Goal: Information Seeking & Learning: Get advice/opinions

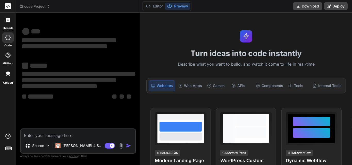
type textarea "x"
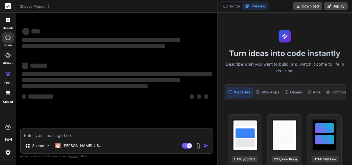
drag, startPoint x: 140, startPoint y: 37, endPoint x: 352, endPoint y: 44, distance: 211.7
click at [352, 44] on div "threads code GitHub prem Upload Choose Project Created with Pixso. Bind AI Web …" at bounding box center [176, 82] width 352 height 165
click at [77, 134] on textarea at bounding box center [117, 133] width 192 height 9
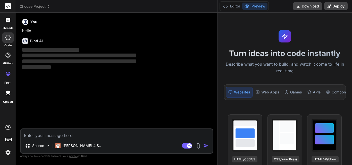
click at [81, 133] on textarea at bounding box center [117, 133] width 192 height 9
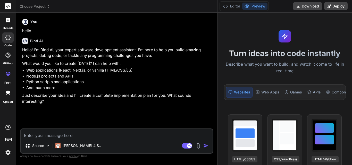
type textarea "x"
click at [52, 138] on textarea at bounding box center [117, 133] width 192 height 9
paste textarea "public const string PostInquiryFormatinfoDetails = "\x02" + "<PostInquiry PostI…"
type textarea "public const string PostInquiryFormatinfoDetails = "\x02" + "<PostInquiry PostI…"
type textarea "x"
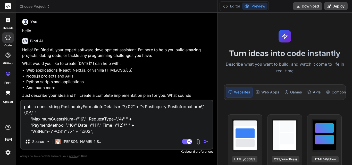
type textarea "public const string PostInquiryFormatinfoDetails = "\x02" + "<PostInquiry PostI…"
click at [26, 107] on textarea "public const string PostInquiryFormatinfoDetails = "\x02" + "<PostInquiry PostI…" at bounding box center [117, 118] width 192 height 34
type textarea "x"
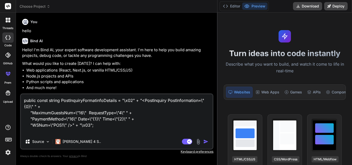
paste textarea "static async Task<string> SendToTcpServerInQuryDetails(string roomNumberinfoDet…"
type textarea "static async Task<string> SendToTcpServerInQuryDetails(string roomNumberinfoDet…"
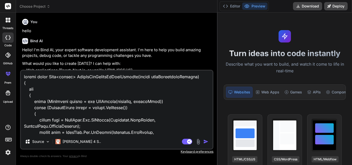
click at [25, 76] on textarea at bounding box center [117, 103] width 192 height 64
type textarea "x"
type textarea "static async Task<string> SendToTcpServerInQuryDetails(string roomNumberinfoDet…"
type textarea "x"
type textarea "I static async Task<string> SendToTcpServerInQuryDetails(string roomNumberinfoD…"
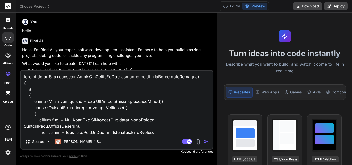
type textarea "x"
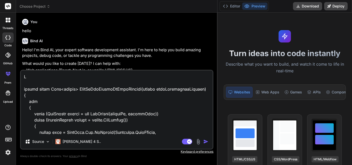
type textarea "I static async Task<string> SendToTcpServerInQuryDetails(string roomNumberinfoD…"
type textarea "x"
type textarea "I h static async Task<string> SendToTcpServerInQuryDetails(string roomNumberinf…"
type textarea "x"
type textarea "I ha static async Task<string> SendToTcpServerInQuryDetails(string roomNumberin…"
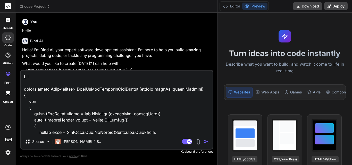
type textarea "x"
type textarea "I hav static async Task<string> SendToTcpServerInQuryDetails(string roomNumberi…"
type textarea "x"
type textarea "I have static async Task<string> SendToTcpServerInQuryDetails(string roomNumber…"
type textarea "x"
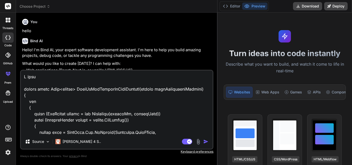
type textarea "I have static async Task<string> SendToTcpServerInQuryDetails(string roomNumber…"
type textarea "x"
type textarea "I have i static async Task<string> SendToTcpServerInQuryDetails(string roomNumb…"
type textarea "x"
type textarea "I have in static async Task<string> SendToTcpServerInQuryDetails(string roomNum…"
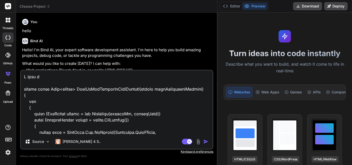
type textarea "x"
type textarea "I have int static async Task<string> SendToTcpServerInQuryDetails(string roomNu…"
type textarea "x"
type textarea "I have inte static async Task<string> SendToTcpServerInQuryDetails(string roomN…"
type textarea "x"
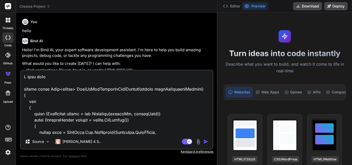
type textarea "I have inter static async Task<string> SendToTcpServerInQuryDetails(string room…"
type textarea "x"
type textarea "I have interf static async Task<string> SendToTcpServerInQuryDetails(string roo…"
type textarea "x"
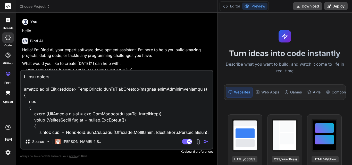
type textarea "I have interfa static async Task<string> SendToTcpServerInQuryDetails(string ro…"
type textarea "x"
type textarea "I have interfac static async Task<string> SendToTcpServerInQuryDetails(string r…"
type textarea "x"
type textarea "I have interface static async Task<string> SendToTcpServerInQuryDetails(string …"
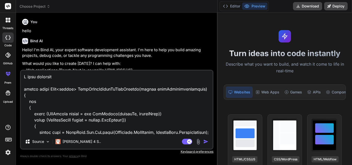
type textarea "x"
type textarea "I have interface static async Task<string> SendToTcpServerInQuryDetails(string …"
type textarea "x"
type textarea "I have interface static async Task<string> SendToTcpServerInQuryDetails(string …"
type textarea "x"
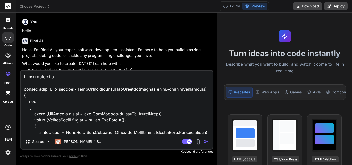
type textarea "I have interfac static async Task<string> SendToTcpServerInQuryDetails(string r…"
type textarea "x"
type textarea "I have interfa static async Task<string> SendToTcpServerInQuryDetails(string ro…"
type textarea "x"
type textarea "I have interf static async Task<string> SendToTcpServerInQuryDetails(string roo…"
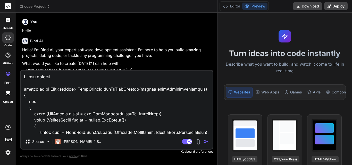
type textarea "x"
type textarea "I have inter static async Task<string> SendToTcpServerInQuryDetails(string room…"
type textarea "x"
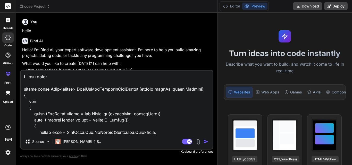
type textarea "I have inte static async Task<string> SendToTcpServerInQuryDetails(string roomN…"
type textarea "x"
type textarea "I have int static async Task<string> SendToTcpServerInQuryDetails(string roomNu…"
type textarea "x"
type textarea "I have in static async Task<string> SendToTcpServerInQuryDetails(string roomNum…"
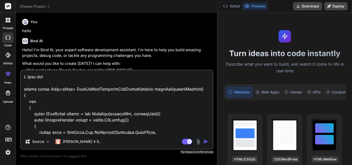
type textarea "x"
type textarea "I have i static async Task<string> SendToTcpServerInQuryDetails(string roomNumb…"
type textarea "x"
type textarea "I have static async Task<string> SendToTcpServerInQuryDetails(string roomNumber…"
type textarea "x"
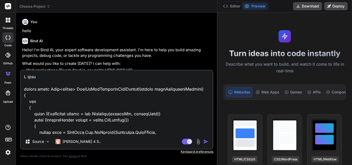
click at [54, 79] on textarea at bounding box center [117, 103] width 192 height 64
type textarea "I have P static async Task<string> SendToTcpServerInQuryDetails(string roomNumb…"
type textarea "x"
type textarea "I have PM static async Task<string> SendToTcpServerInQuryDetails(string roomNum…"
type textarea "x"
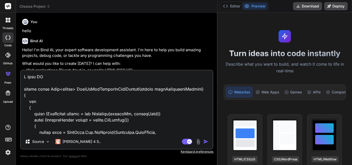
type textarea "I have PMS static async Task<string> SendToTcpServerInQuryDetails(string roomNu…"
type textarea "x"
type textarea "I have PMS static async Task<string> SendToTcpServerInQuryDetails(string roomNu…"
type textarea "x"
type textarea "I have PMS V static async Task<string> SendToTcpServerInQuryDetails(string room…"
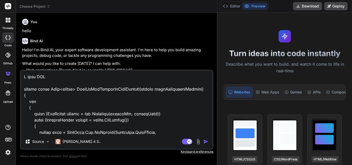
type textarea "x"
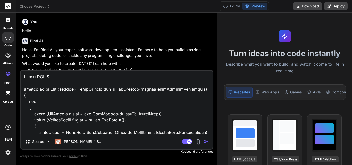
type textarea "I have PMS V1 static async Task<string> SendToTcpServerInQuryDetails(string roo…"
type textarea "x"
type textarea "I have PMS V11 static async Task<string> SendToTcpServerInQuryDetails(string ro…"
type textarea "x"
type textarea "I have PMS V11. static async Task<string> SendToTcpServerInQuryDetails(string r…"
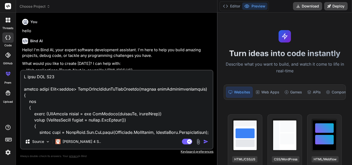
type textarea "x"
type textarea "I have PMS V11.1 static async Task<string> SendToTcpServerInQuryDetails(string …"
type textarea "x"
type textarea "I have PMS V11.1. static async Task<string> SendToTcpServerInQuryDetails(string…"
type textarea "x"
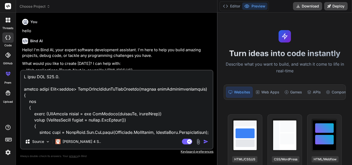
type textarea "I have PMS V11.1.0 static async Task<string> SendToTcpServerInQuryDetails(strin…"
type textarea "x"
type textarea "I have PMS V 11.1.0 static async Task<string> SendToTcpServerInQuryDetails(stri…"
type textarea "x"
type textarea "I have PMS V 11.1.0 static async Task<string> SendToTcpServerInQuryDetails(stri…"
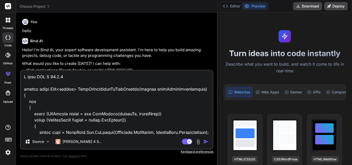
type textarea "x"
type textarea "I have PMS V 11.1.0 static async Task<string> SendToTcpServerInQuryDetails(stri…"
type textarea "x"
type textarea "I have ( PMS V 11.1.0 static async Task<string> SendToTcpServerInQuryDetails(st…"
type textarea "x"
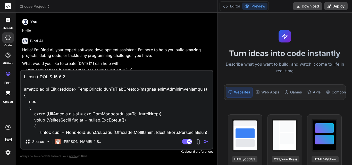
type textarea "I have ( PMS V 11.1.0) static async Task<string> SendToTcpServerInQuryDetails(s…"
type textarea "x"
type textarea "I have ( PMS V 11.1.0) static async Task<string> SendToTcpServerInQuryDetails(s…"
type textarea "x"
type textarea "I have ( PMS V 11.1.0) a static async Task<string> SendToTcpServerInQuryDetails…"
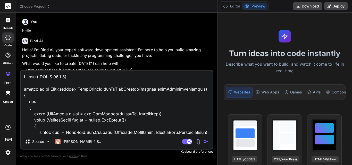
type textarea "x"
type textarea "I have ( PMS V 11.1.0) an static async Task<string> SendToTcpServerInQuryDetail…"
type textarea "x"
type textarea "I have ( PMS V 11.1.0) and static async Task<string> SendToTcpServerInQuryDetai…"
type textarea "x"
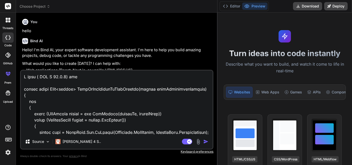
type textarea "I have ( PMS V 11.1.0) and static async Task<string> SendToTcpServerInQuryDetai…"
type textarea "x"
type textarea "I have ( PMS V 11.1.0) and I static async Task<string> SendToTcpServerInQuryDet…"
type textarea "x"
type textarea "I have ( PMS V 11.1.0) and I static async Task<string> SendToTcpServerInQuryDet…"
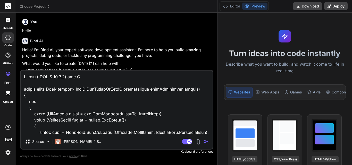
type textarea "x"
type textarea "I have ( PMS V 11.1.0) and I w static async Task<string> SendToTcpServerInQuryD…"
type textarea "x"
type textarea "I have ( PMS V 11.1.0) and I wa static async Task<string> SendToTcpServerInQury…"
type textarea "x"
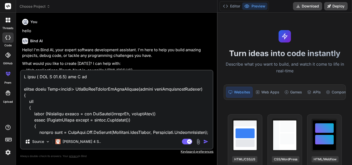
type textarea "I have ( PMS V 11.1.0) and I wan static async Task<string> SendToTcpServerInQur…"
type textarea "x"
type textarea "I have ( PMS V 11.1.0) and I wan t static async Task<string> SendToTcpServerInQ…"
type textarea "x"
type textarea "I have ( PMS V 11.1.0) and I wan static async Task<string> SendToTcpServerInQur…"
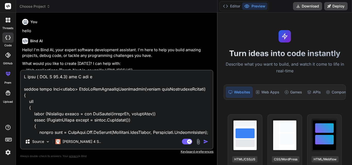
type textarea "x"
type textarea "I have ( PMS V 11.1.0) and I wan static async Task<string> SendToTcpServerInQur…"
type textarea "x"
type textarea "I have ( PMS V 11.1.0) and I wa static async Task<string> SendToTcpServerInQury…"
type textarea "x"
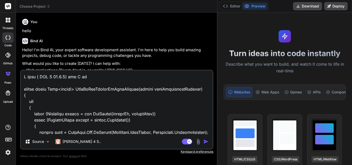
type textarea "I have ( PMS V 11.1.0) and I w static async Task<string> SendToTcpServerInQuryD…"
type textarea "x"
type textarea "I have ( PMS V 11.1.0) and I static async Task<string> SendToTcpServerInQuryDet…"
type textarea "x"
type textarea "I have ( PMS V 11.1.0) and I static async Task<string> SendToTcpServerInQuryDet…"
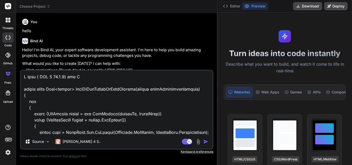
type textarea "x"
type textarea "I have ( PMS V 11.1.0) and I static async Task<string> SendToTcpServerInQuryDet…"
type textarea "x"
type textarea "I have ( PMS V 11.1.0) and I a static async Task<string> SendToTcpServerInQuryD…"
type textarea "x"
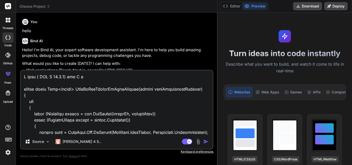
type textarea "I have ( PMS V 11.1.0) and I am static async Task<string> SendToTcpServerInQury…"
type textarea "x"
type textarea "I have ( PMS V 11.1.0) and I am static async Task<string> SendToTcpServerInQury…"
type textarea "x"
type textarea "I have ( PMS V 11.1.0) and I am s static async Task<string> SendToTcpServerInQu…"
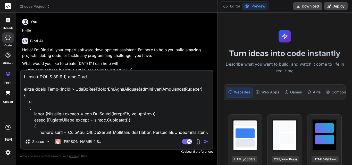
type textarea "x"
type textarea "I have ( PMS V 11.1.0) and I am se static async Task<string> SendToTcpServerInQ…"
type textarea "x"
type textarea "I have ( PMS V 11.1.0) and I am sen static async Task<string> SendToTcpServerIn…"
type textarea "x"
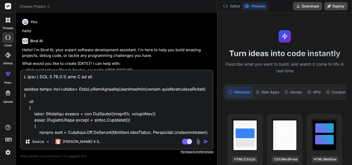
type textarea "I have ( PMS V 11.1.0) and I am send static async Task<string> SendToTcpServerI…"
type textarea "x"
type textarea "I have ( PMS V 11.1.0) and I am send static async Task<string> SendToTcpServerI…"
type textarea "x"
type textarea "I have ( PMS V 11.1.0) and I am send i static async Task<string> SendToTcpServe…"
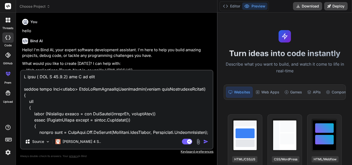
type textarea "x"
type textarea "I have ( PMS V 11.1.0) and I am send static async Task<string> SendToTcpServerI…"
type textarea "x"
type textarea "I have ( PMS V 11.1.0) and I am send static async Task<string> SendToTcpServerI…"
type textarea "x"
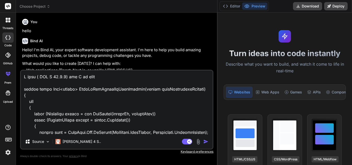
type textarea "I have ( PMS V 11.1.0) and I am sendi static async Task<string> SendToTcpServer…"
type textarea "x"
type textarea "I have ( PMS V 11.1.0) and I am sendin static async Task<string> SendToTcpServe…"
type textarea "x"
type textarea "I have ( PMS V 11.1.0) and I am sending static async Task<string> SendToTcpServ…"
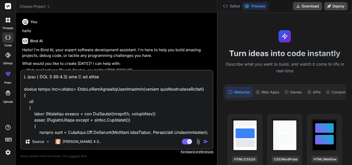
type textarea "x"
type textarea "I have ( PMS V 11.1.0) and I am sending static async Task<string> SendToTcpServ…"
type textarea "x"
type textarea "I have ( PMS V 11.1.0) and I am sending t static async Task<string> SendToTcpSe…"
type textarea "x"
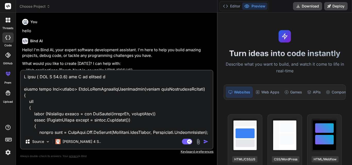
type textarea "I have ( PMS V 11.1.0) and I am sending th static async Task<string> SendToTcpS…"
type textarea "x"
type textarea "I have ( PMS V 11.1.0) and I am sending the static async Task<string> SendToTcp…"
type textarea "x"
type textarea "I have ( PMS V 11.1.0) and I am sending the static async Task<string> SendToTcp…"
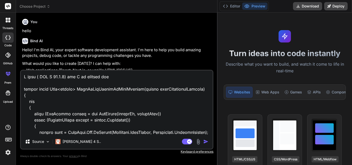
type textarea "x"
type textarea "I have ( PMS V 11.1.0) and I am sending the n static async Task<string> SendToT…"
type textarea "x"
type textarea "I have ( PMS V 11.1.0) and I am sending the nu static async Task<string> SendTo…"
type textarea "x"
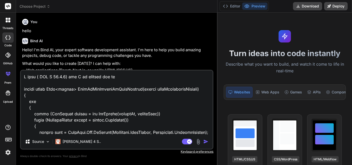
type textarea "I have ( PMS V 11.1.0) and I am sending the num static async Task<string> SendT…"
type textarea "x"
type textarea "I have ( PMS V 11.1.0) and I am sending the numb static async Task<string> Send…"
type textarea "x"
type textarea "I have ( PMS V 11.1.0) and I am sending the numbe static async Task<string> Sen…"
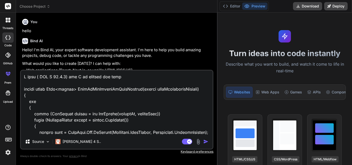
type textarea "x"
type textarea "I have ( PMS V 11.1.0) and I am sending the number static async Task<string> Se…"
type textarea "x"
type textarea "I have ( PMS V 11.1.0) and I am sending the numbern static async Task<string> S…"
type textarea "x"
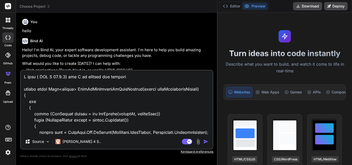
type textarea "I have ( PMS V 11.1.0) and I am sending the numbernu static async Task<string> …"
type textarea "x"
type textarea "I have ( PMS V 11.1.0) and I am sending the numbernum static async Task<string>…"
type textarea "x"
type textarea "I have ( PMS V 11.1.0) and I am sending the numbernumv static async Task<string…"
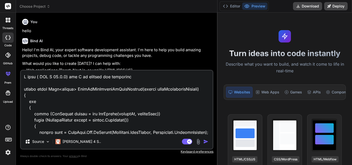
type textarea "x"
type textarea "I have ( PMS V 11.1.0) and I am sending the numbernumve static async Task<strin…"
type textarea "x"
type textarea "I have ( PMS V 11.1.0) and I am sending the numbernumver static async Task<stri…"
type textarea "x"
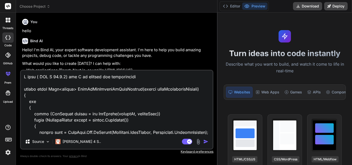
type textarea "I have ( PMS V 11.1.0) and I am sending the numbernumve static async Task<strin…"
type textarea "x"
type textarea "I have ( PMS V 11.1.0) and I am sending the numbernumv static async Task<string…"
type textarea "x"
type textarea "I have ( PMS V 11.1.0) and I am sending the numbernum static async Task<string>…"
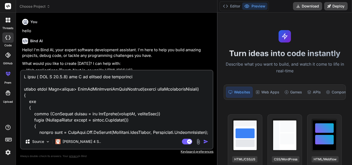
type textarea "x"
type textarea "I have ( PMS V 11.1.0) and I am sending the numbernumb static async Task<string…"
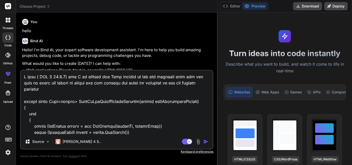
click at [50, 90] on textarea at bounding box center [117, 103] width 192 height 64
click at [205, 140] on img "button" at bounding box center [205, 141] width 5 height 5
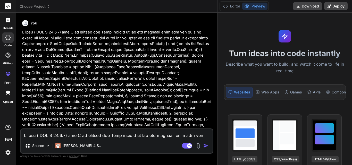
scroll to position [89, 0]
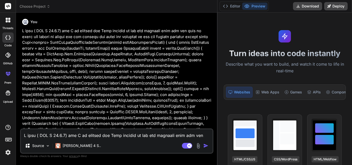
drag, startPoint x: 217, startPoint y: 78, endPoint x: 308, endPoint y: 74, distance: 91.3
click at [308, 74] on div "threads code GitHub prem Upload Choose Project Created with Pixso. Bind AI Web …" at bounding box center [176, 82] width 352 height 165
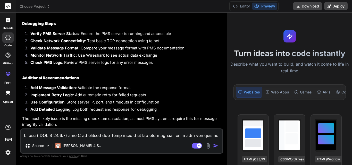
scroll to position [1123, 0]
click at [46, 136] on textarea at bounding box center [122, 133] width 202 height 9
click at [133, 136] on textarea "In which format we will use checkSum light speed or simph" at bounding box center [122, 133] width 202 height 9
paste textarea "ony"
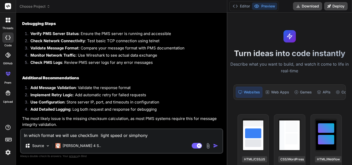
click at [76, 136] on textarea "In which format we will use checkSum light speed or simphony" at bounding box center [122, 133] width 202 height 9
click at [174, 137] on textarea "In which format we will using the checkSum light speed or simphony" at bounding box center [122, 133] width 202 height 9
click at [214, 144] on img "button" at bounding box center [215, 145] width 5 height 5
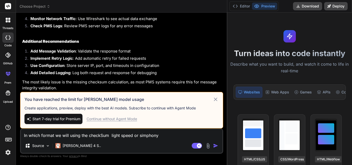
click at [214, 97] on icon at bounding box center [216, 99] width 6 height 6
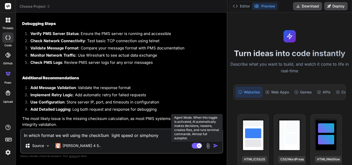
click at [193, 145] on rect at bounding box center [197, 146] width 10 height 6
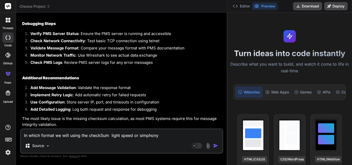
click at [216, 144] on img "button" at bounding box center [215, 145] width 5 height 5
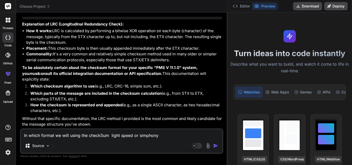
scroll to position [1254, 0]
drag, startPoint x: 164, startPoint y: 70, endPoint x: 45, endPoint y: 74, distance: 118.9
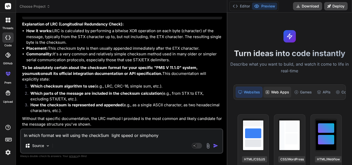
click at [275, 90] on div "Web Apps" at bounding box center [277, 92] width 28 height 11
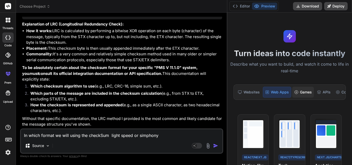
click at [307, 95] on div "Games" at bounding box center [303, 92] width 22 height 11
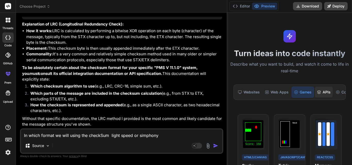
click at [323, 91] on div "APIs" at bounding box center [324, 92] width 18 height 11
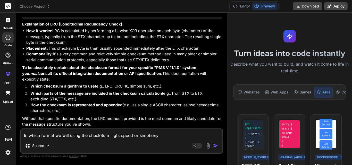
click at [345, 89] on div "Turn ideas into code instantly Describe what you want to build, and watch it co…" at bounding box center [289, 89] width 125 height 153
click at [341, 94] on div "Components" at bounding box center [349, 92] width 31 height 11
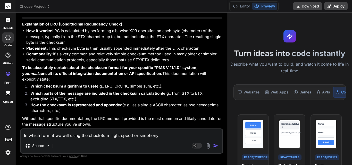
click at [290, 34] on icon at bounding box center [290, 36] width 6 height 6
click at [46, 5] on span "Choose Project" at bounding box center [35, 6] width 31 height 5
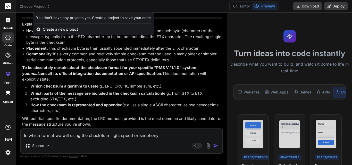
click at [81, 75] on div at bounding box center [176, 82] width 352 height 165
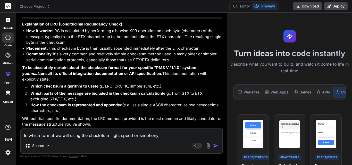
click at [9, 152] on img at bounding box center [8, 152] width 9 height 9
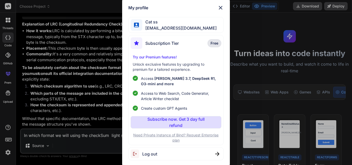
click at [222, 3] on div "My profile Cat ss [EMAIL_ADDRESS][DOMAIN_NAME] Subscription Tier Free Try our P…" at bounding box center [175, 82] width 107 height 169
click at [222, 7] on img at bounding box center [220, 8] width 6 height 6
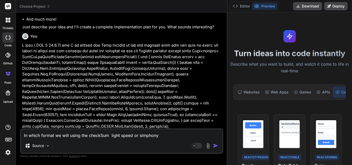
scroll to position [77, 0]
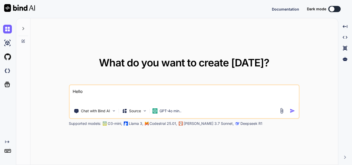
type textarea "x"
drag, startPoint x: 88, startPoint y: 91, endPoint x: 69, endPoint y: 92, distance: 18.8
click at [69, 92] on div "Hello Chat with Bind AI Source GPT-4o min.." at bounding box center [184, 102] width 231 height 35
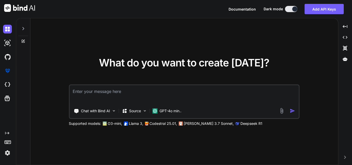
type textarea "x"
type textarea "C"
type textarea "x"
type textarea "Ca"
type textarea "x"
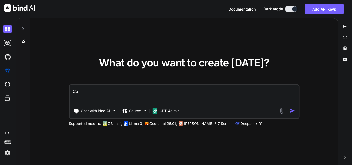
type textarea "Can"
type textarea "x"
type textarea "Can"
type textarea "x"
type textarea "Can y"
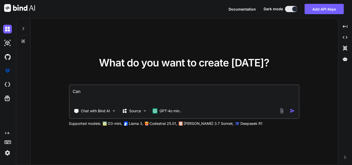
type textarea "x"
type textarea "Can yo"
type textarea "x"
type textarea "Can you"
type textarea "x"
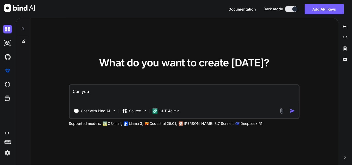
type textarea "Can you"
type textarea "x"
type textarea "Can you g"
type textarea "x"
type textarea "Can you"
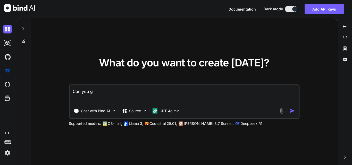
type textarea "x"
type textarea "Can you e"
type textarea "x"
type textarea "Can you ex"
type textarea "x"
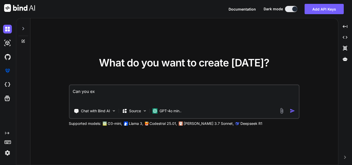
type textarea "Can you exp"
type textarea "x"
type textarea "Can you expl"
type textarea "x"
type textarea "Can you expla"
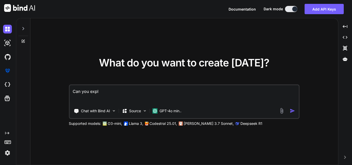
type textarea "x"
type textarea "Can you explai"
type textarea "x"
type textarea "Can you explain"
type textarea "x"
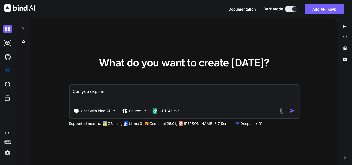
type textarea "Can you explainm"
type textarea "x"
type textarea "Can you explainme"
type textarea "x"
type textarea "Can you explainme"
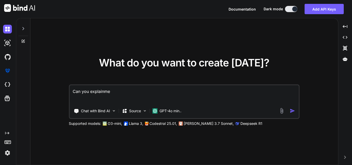
type textarea "x"
type textarea "Can you explainme"
type textarea "x"
type textarea "Can you explainm"
type textarea "x"
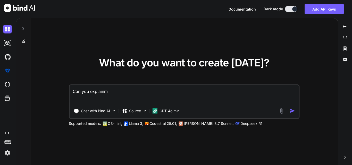
type textarea "Can you explain"
type textarea "x"
type textarea "Can you explai"
type textarea "x"
type textarea "Can you expla"
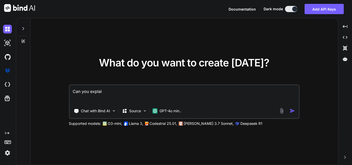
type textarea "x"
type textarea "Can you expl"
type textarea "x"
type textarea "Can you expla"
type textarea "x"
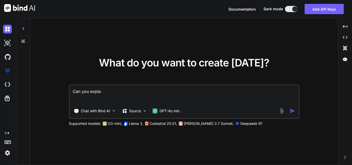
type textarea "Can you explai"
type textarea "x"
type textarea "Can you explain"
type textarea "x"
type textarea "Can you explain"
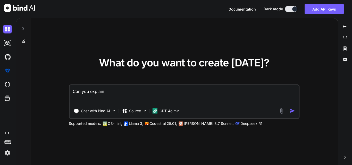
type textarea "x"
type textarea "Can you explain m"
type textarea "x"
type textarea "Can you explain me"
type textarea "x"
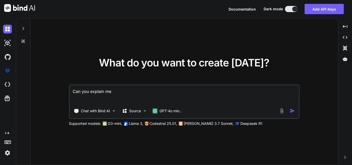
type textarea "Can you explain me"
type textarea "x"
type textarea "Can you explain me w"
type textarea "x"
type textarea "Can you explain me wh"
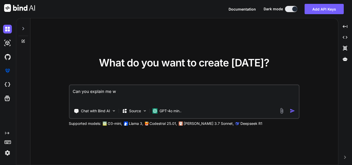
type textarea "x"
type textarea "Can you explain me whe"
type textarea "x"
type textarea "Can you explain me when"
type textarea "x"
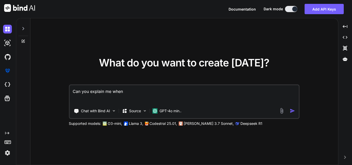
type textarea "Can you explain me when"
type textarea "x"
type textarea "Can you explain me when w"
type textarea "x"
type textarea "Can you explain me when we"
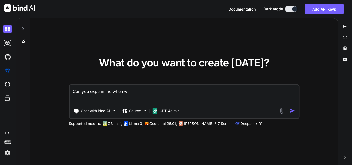
type textarea "x"
type textarea "Can you explain me when we"
type textarea "x"
type textarea "Can you explain me when we a"
type textarea "x"
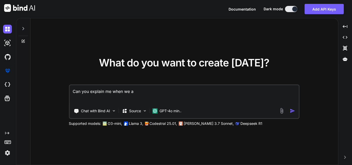
type textarea "Can you explain me when we ar"
type textarea "x"
type textarea "Can you explain me when we are"
type textarea "x"
type textarea "Can you explain me when we are"
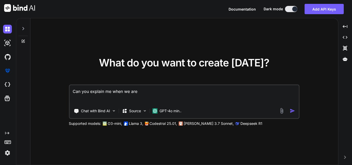
type textarea "x"
type textarea "Can you explain me when we are u"
type textarea "x"
type textarea "Can you explain me when we are us"
type textarea "x"
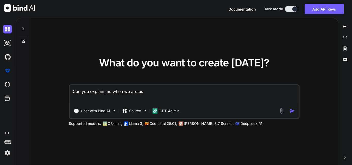
type textarea "Can you explain me when we are usi"
type textarea "x"
type textarea "Can you explain me when we are usin"
type textarea "x"
type textarea "Can you explain me when we are using"
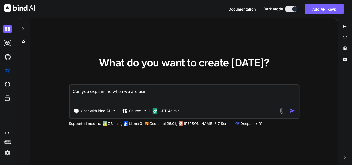
type textarea "x"
type textarea "Can you explain me when we are using"
type textarea "x"
type textarea "Can you explain me when we are using t"
type textarea "x"
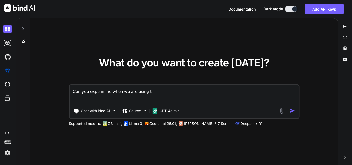
type textarea "Can you explain me when we are using th"
type textarea "x"
type textarea "Can you explain me when we are using the"
type textarea "x"
type textarea "Can you explain me when we are using the"
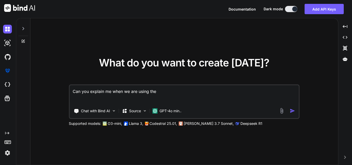
type textarea "x"
type textarea "Can you explain me when we are using the S"
type textarea "x"
type textarea "Can you explain me when we are using the Sy"
type textarea "x"
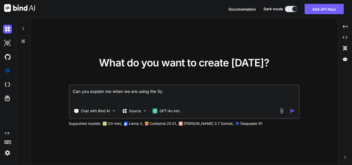
type textarea "Can you explain me when we are using the Sym"
type textarea "x"
type textarea "Can you explain me when we are using the Symp"
type textarea "x"
type textarea "Can you explain me when we are using the Symph"
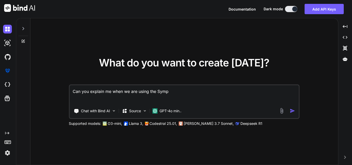
type textarea "x"
type textarea "Can you explain me when we are using the Sympho"
type textarea "x"
type textarea "Can you explain me when we are using the Symphon"
type textarea "x"
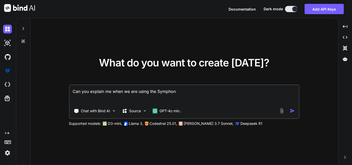
type textarea "Can you explain me when we are using the Symphony"
type textarea "x"
type textarea "Can you explain me when we are using the Symphony"
type textarea "x"
type textarea "Can you explain me when we are using the Symphony a"
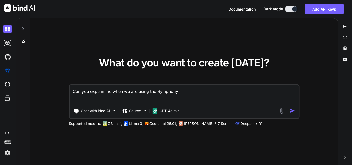
type textarea "x"
type textarea "Can you explain me when we are using the Symphony an"
type textarea "x"
type textarea "Can you explain me when we are using the Symphony a"
type textarea "x"
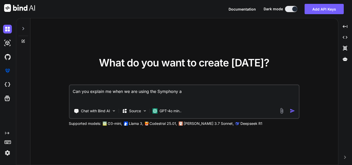
type textarea "Can you explain me when we are using the Symphony"
type textarea "x"
type textarea "Can you explain me when we are using the Symphony f"
type textarea "x"
type textarea "Can you explain me when we are using the Symphony fr"
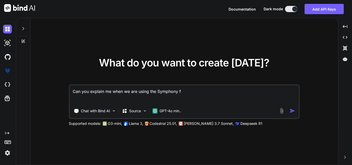
type textarea "x"
type textarea "Can you explain me when we are using the Symphony fro"
type textarea "x"
type textarea "Can you explain me when we are using the Symphony from"
type textarea "x"
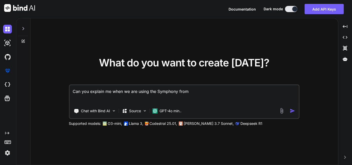
type textarea "Can you explain me when we are using the Symphony froma"
type textarea "x"
type textarea "Can you explain me when we are using the Symphony fromat"
type textarea "x"
type textarea "Can you explain me when we are using the Symphony fromate"
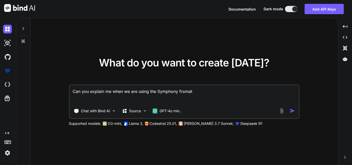
type textarea "x"
type textarea "Can you explain me when we are using the Symphony fromat"
type textarea "x"
type textarea "Can you explain me when we are using the Symphony fromat"
type textarea "x"
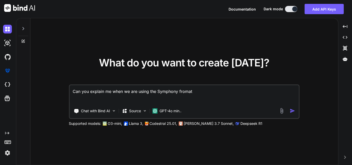
type textarea "Can you explain me when we are using the Symphony fromat a"
type textarea "x"
type textarea "Can you explain me when we are using the Symphony fromat an"
type textarea "x"
type textarea "Can you explain me when we are using the Symphony fromat and"
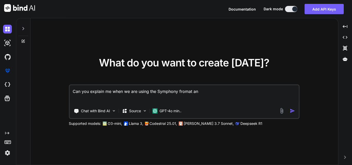
type textarea "x"
type textarea "Can you explain me when we are using the Symphony fromat an"
type textarea "x"
type textarea "Can you explain me when we are using the Symphony fromat a"
type textarea "x"
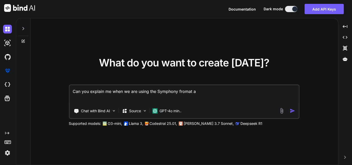
type textarea "Can you explain me when we are using the Symphony fromat"
type textarea "x"
type textarea "Can you explain me when we are using the Symphony fromat"
type textarea "x"
type textarea "Can you explain me when we are using the Symphony froma"
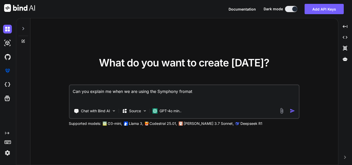
type textarea "x"
type textarea "Can you explain me when we are using the Symphony from"
type textarea "x"
type textarea "Can you explain me when we are using the Symphony fro"
type textarea "x"
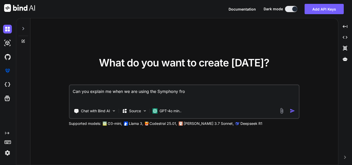
type textarea "Can you explain me when we are using the Symphony fr"
type textarea "x"
type textarea "Can you explain me when we are using the Symphony f"
type textarea "x"
type textarea "Can you explain me when we are using the Symphony fi"
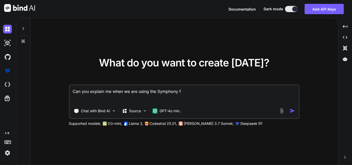
type textarea "x"
type textarea "Can you explain me when we are using the Symphony f"
type textarea "x"
type textarea "Can you explain me when we are using the Symphony fi"
type textarea "x"
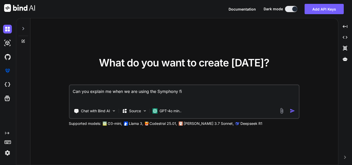
type textarea "Can you explain me when we are using the Symphony fir"
type textarea "x"
type textarea "Can you explain me when we are using the Symphony fi"
type textarea "x"
type textarea "Can you explain me when we are using the Symphony f"
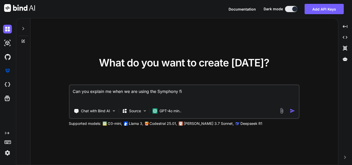
type textarea "x"
type textarea "Can you explain me when we are using the Symphony fo"
type textarea "x"
type textarea "Can you explain me when we are using the Symphony for"
type textarea "x"
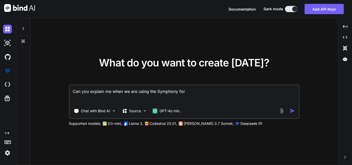
type textarea "Can you explain me when we are using the Symphony form"
type textarea "x"
type textarea "Can you explain me when we are using the Symphony forma"
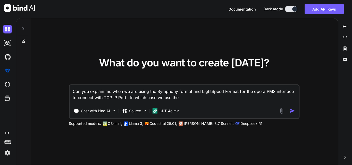
drag, startPoint x: 158, startPoint y: 92, endPoint x: 192, endPoint y: 92, distance: 34.0
click at [192, 92] on textarea "Can you explain me when we are using the Symphony format and LightSpeed Format …" at bounding box center [184, 94] width 229 height 19
click at [188, 96] on textarea "Can you explain me when we are using the Symphony format and LightSpeed Format …" at bounding box center [184, 94] width 229 height 19
paste textarea "Symphony format"
drag, startPoint x: 202, startPoint y: 91, endPoint x: 239, endPoint y: 93, distance: 36.4
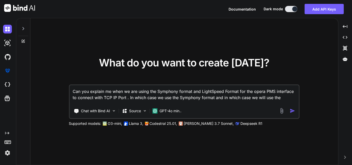
click at [239, 93] on textarea "Can you explain me when we are using the Symphony format and LightSpeed Format …" at bounding box center [184, 94] width 229 height 19
click at [291, 101] on textarea "Can you explain me when we are using the Symphony format and LightSpeed Format …" at bounding box center [184, 94] width 229 height 19
paste textarea "LightSpeed Format"
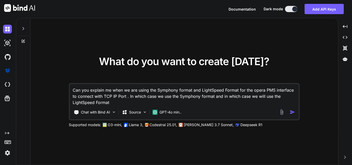
click at [294, 113] on img "button" at bounding box center [292, 112] width 5 height 5
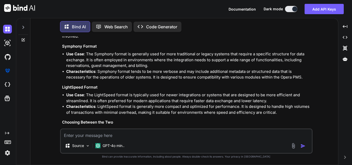
scroll to position [59, 0]
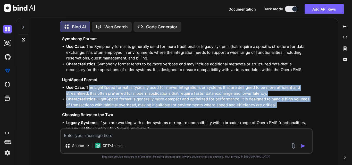
drag, startPoint x: 89, startPoint y: 88, endPoint x: 277, endPoint y: 106, distance: 188.9
click at [277, 106] on ul "Use Case : The LightSpeed format is typically used for newer integrations or sy…" at bounding box center [186, 96] width 249 height 23
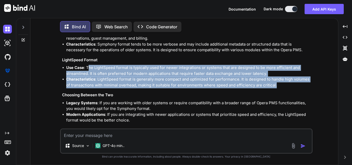
scroll to position [112, 0]
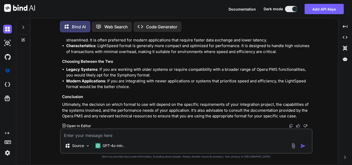
click at [120, 76] on li "Legacy Systems : If you are working with older systems or require compatibility…" at bounding box center [188, 73] width 245 height 12
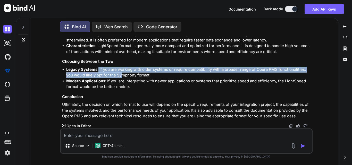
drag, startPoint x: 98, startPoint y: 69, endPoint x: 120, endPoint y: 75, distance: 23.2
click at [120, 75] on li "Legacy Systems : If you are working with older systems or require compatibility…" at bounding box center [188, 73] width 245 height 12
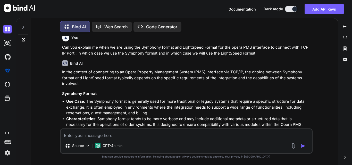
scroll to position [0, 0]
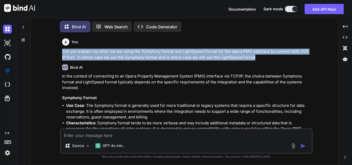
drag, startPoint x: 62, startPoint y: 51, endPoint x: 262, endPoint y: 57, distance: 200.3
click at [262, 57] on div "You Can you explain me when we are using the Symphony format and LightSpeed For…" at bounding box center [187, 82] width 252 height 92
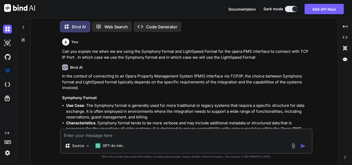
drag, startPoint x: 258, startPoint y: 61, endPoint x: 251, endPoint y: 69, distance: 10.6
click at [258, 62] on div "Bind AI In the context of connecting to an Opera Property Management System (PM…" at bounding box center [186, 150] width 249 height 181
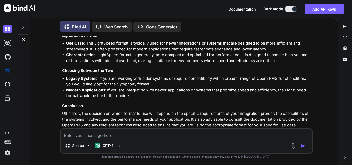
scroll to position [112, 0]
